Goal: Information Seeking & Learning: Compare options

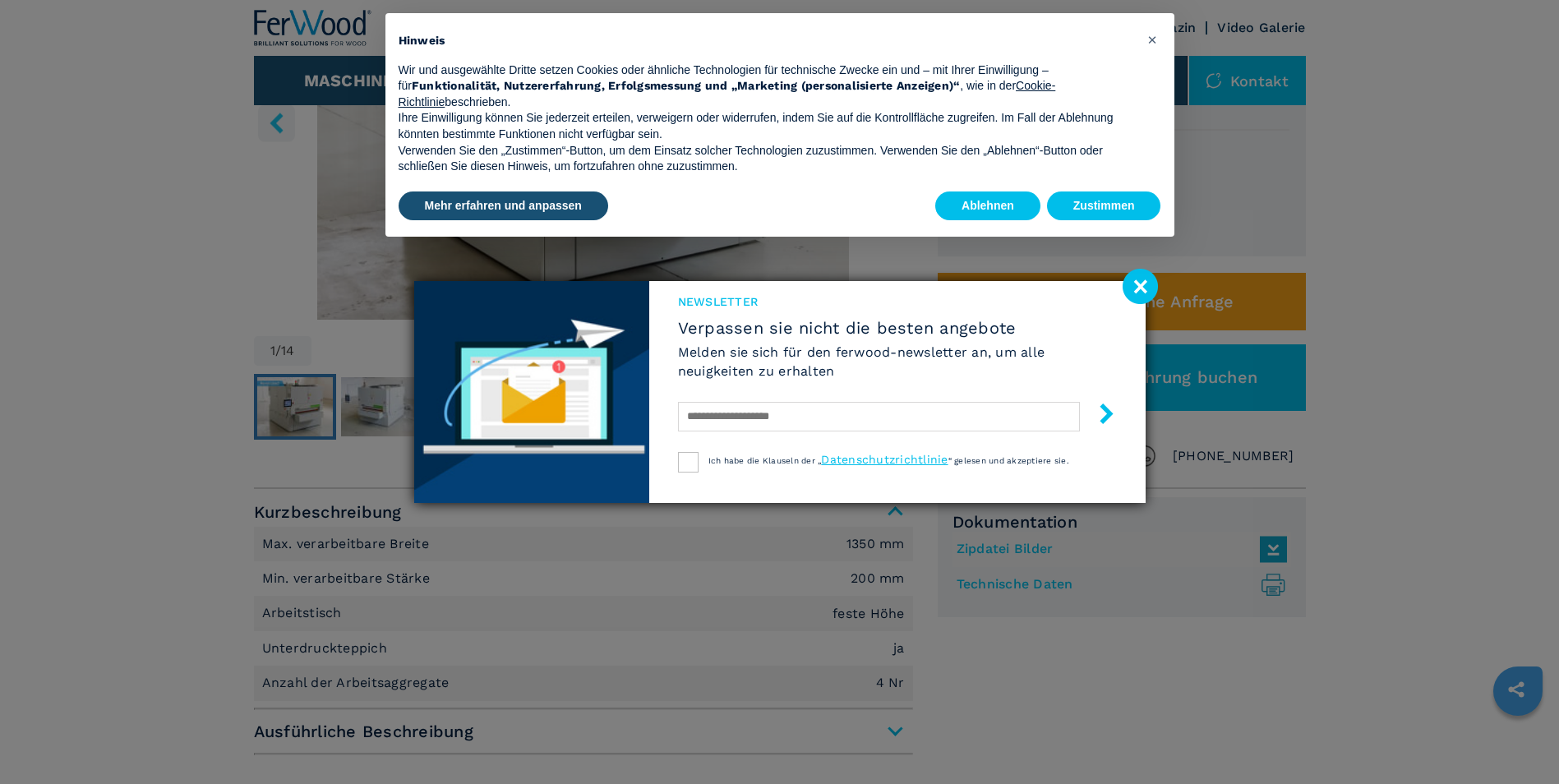
scroll to position [411, 0]
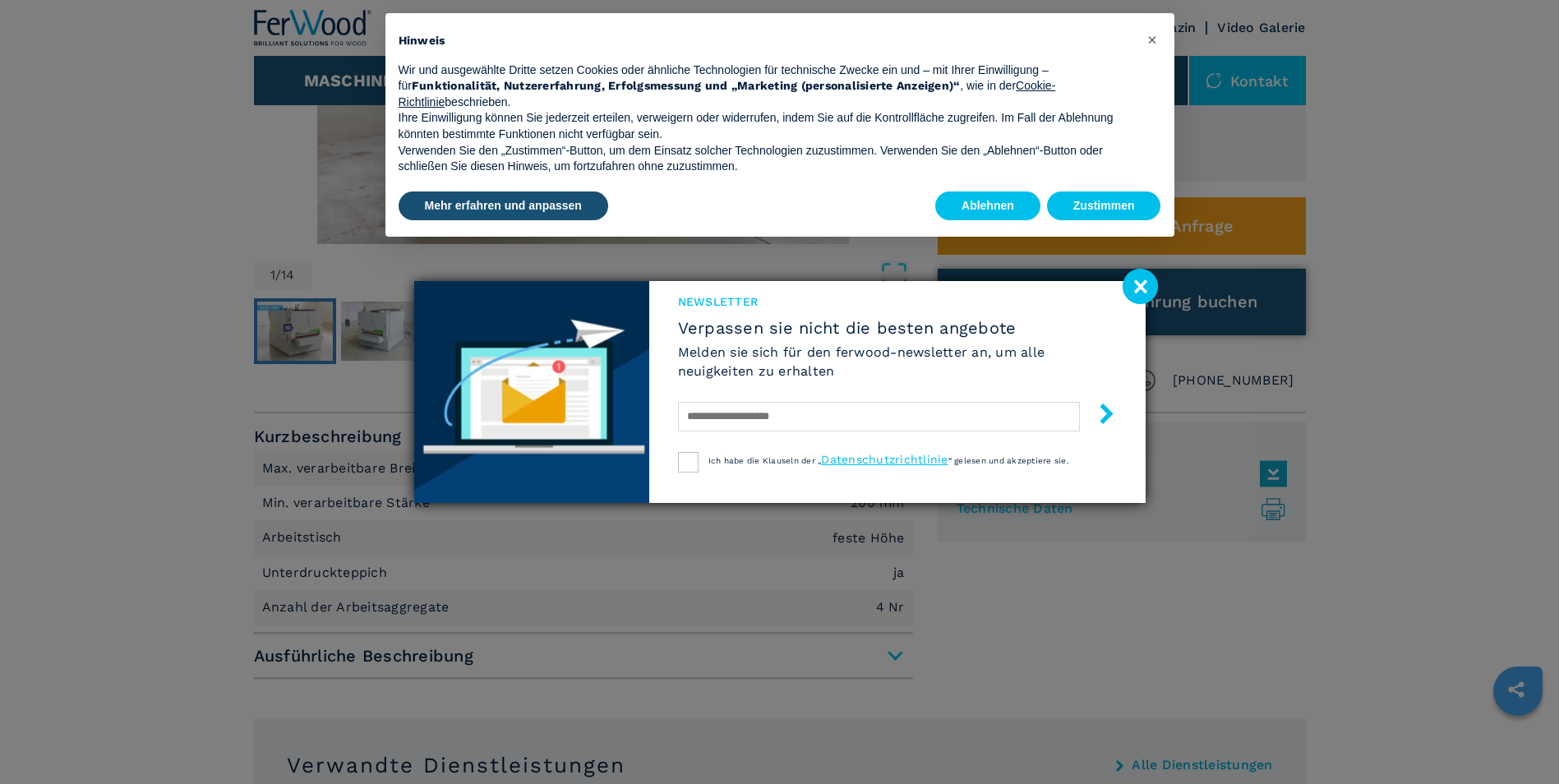
click at [1139, 284] on image at bounding box center [1140, 286] width 35 height 35
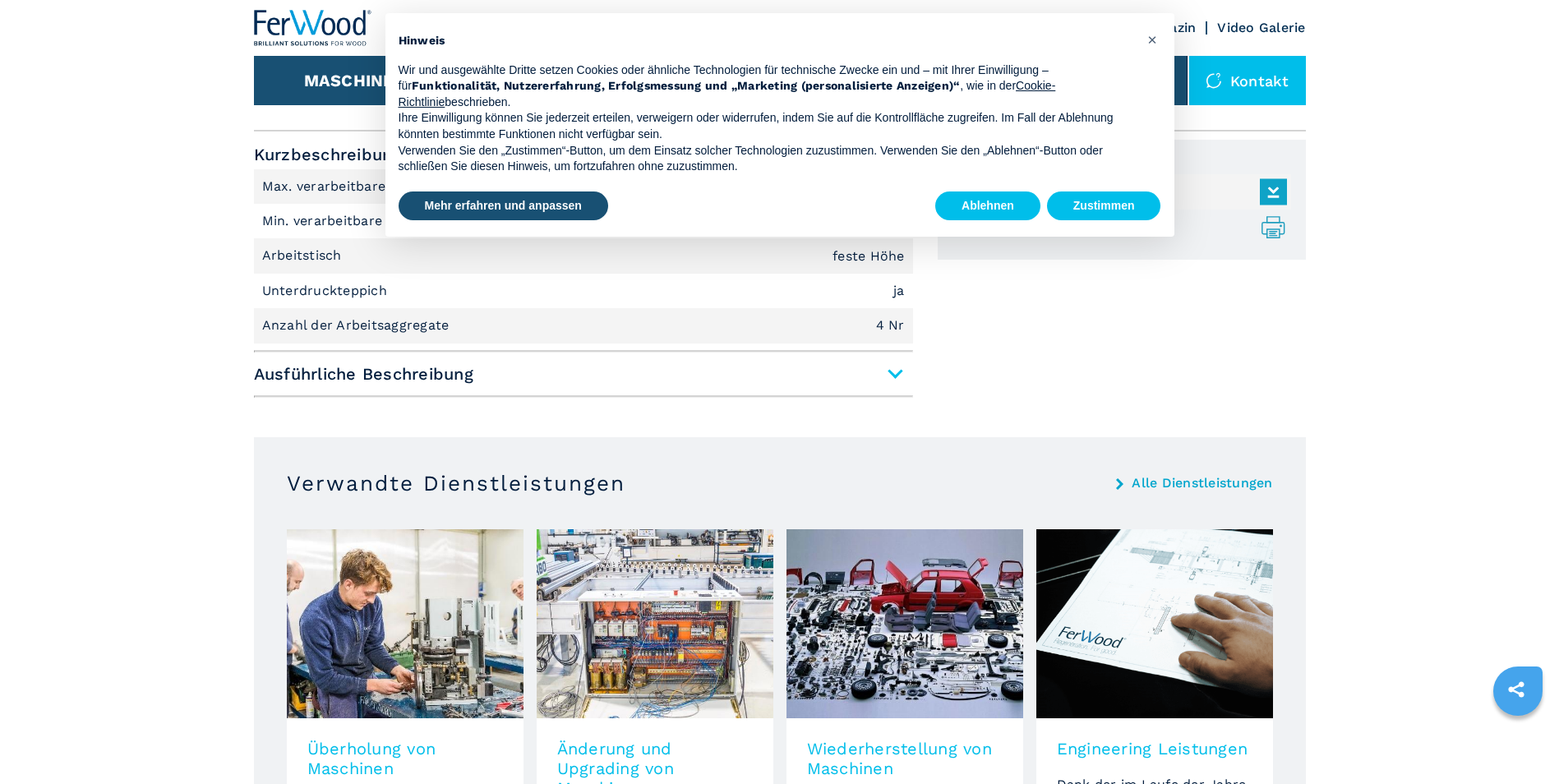
scroll to position [822, 0]
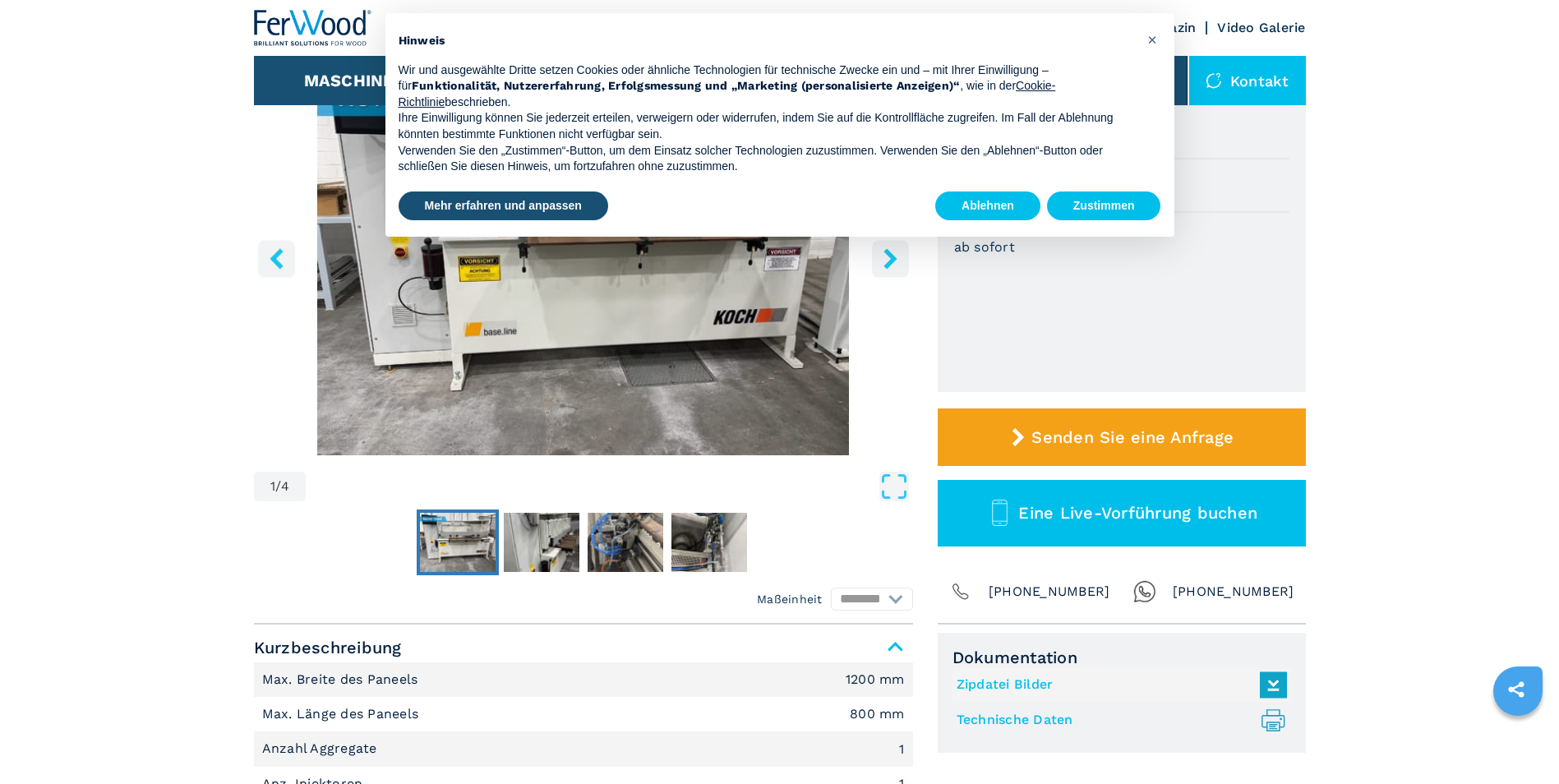
scroll to position [411, 0]
